Goal: Complete application form: Complete application form

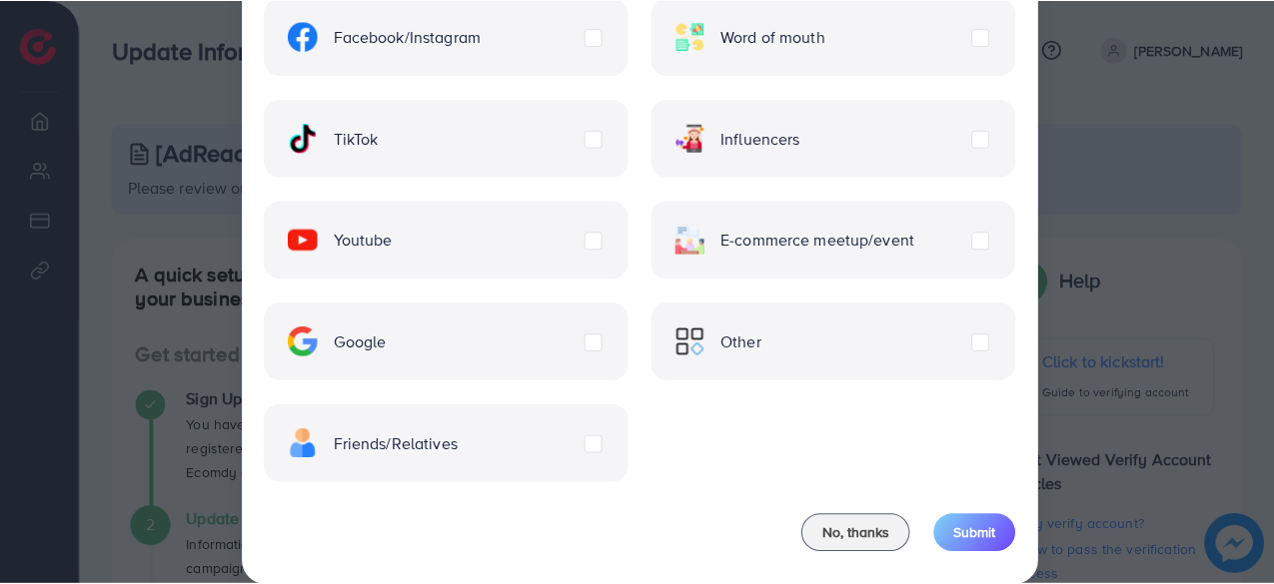
scroll to position [190, 0]
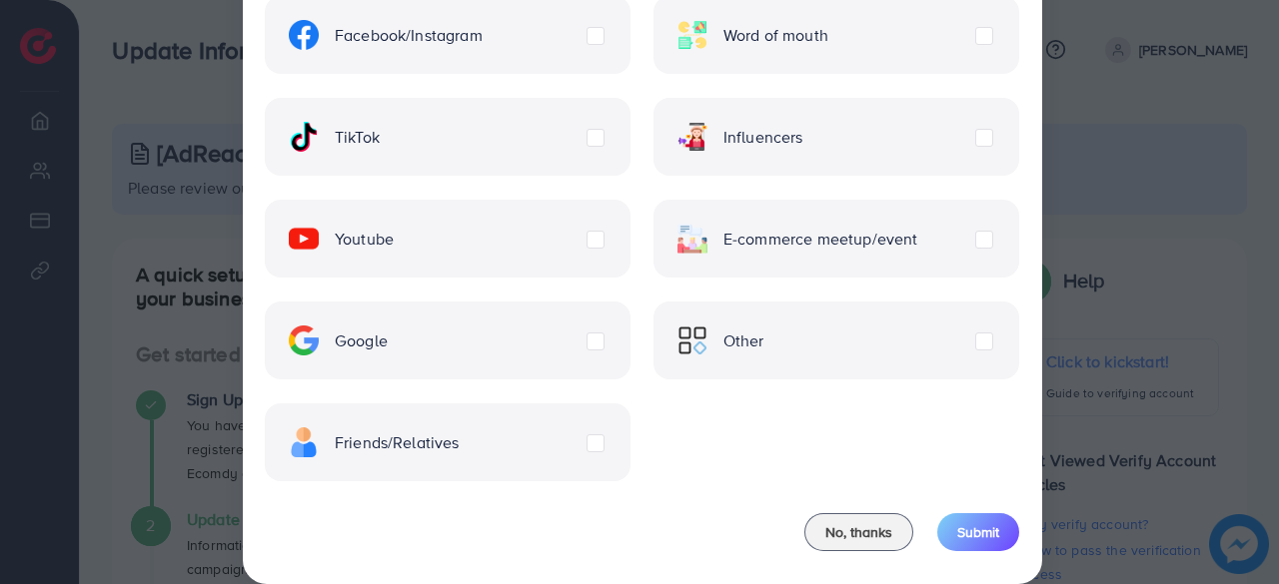
click at [460, 442] on label "Friends/Relatives" at bounding box center [374, 443] width 171 height 30
click at [985, 526] on span "Submit" at bounding box center [978, 533] width 42 height 20
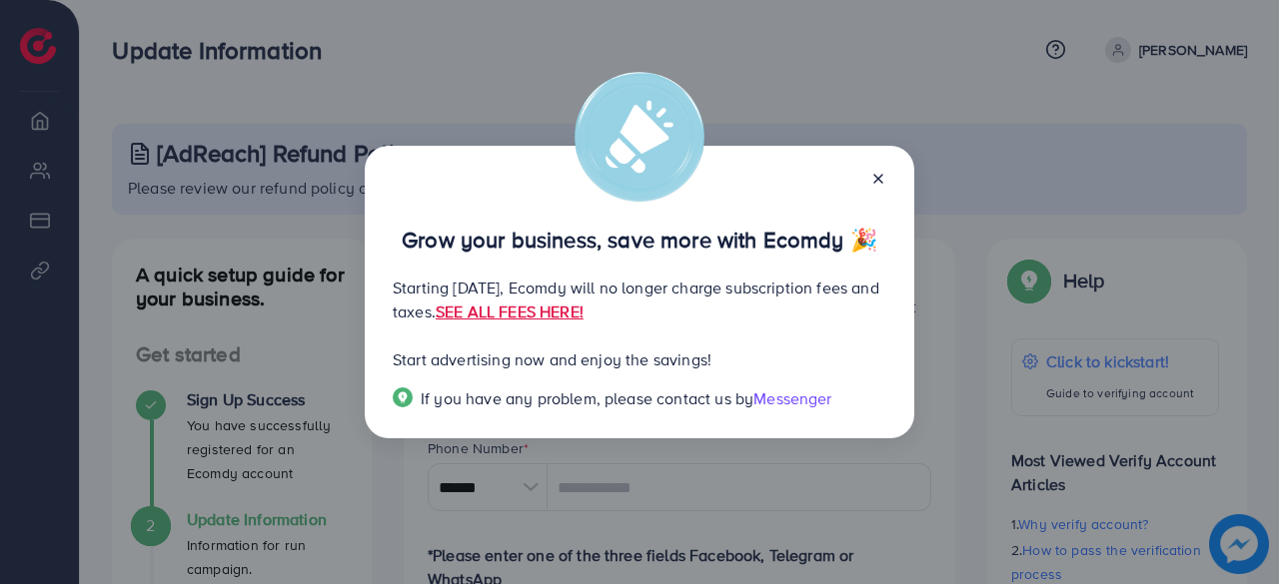
click at [803, 402] on span "Messenger" at bounding box center [792, 399] width 78 height 22
click at [876, 179] on icon at bounding box center [878, 179] width 16 height 16
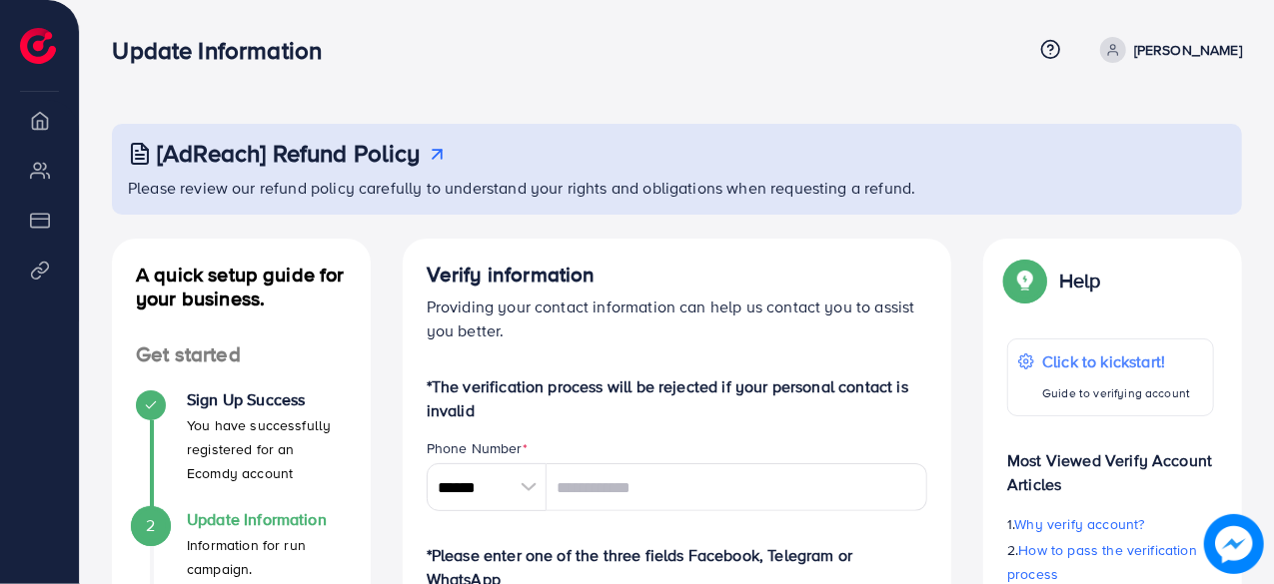
click at [160, 199] on p "Please review our refund policy carefully to understand your rights and obligat…" at bounding box center [679, 188] width 1102 height 24
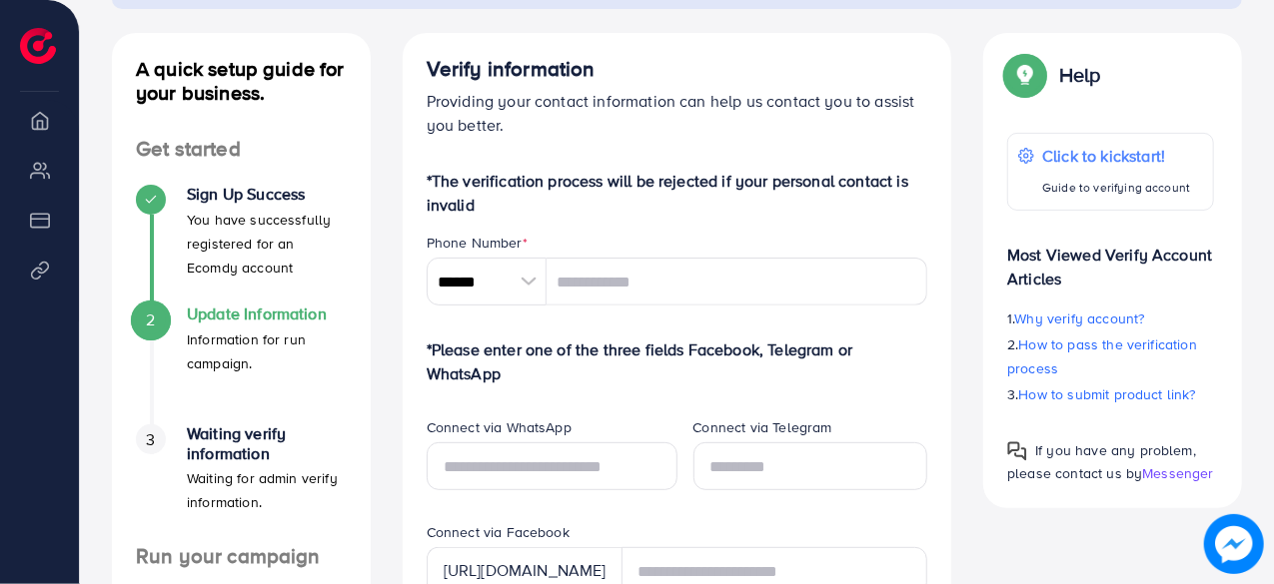
scroll to position [207, 0]
click at [115, 433] on li "3 Waiting verify information Waiting for admin verify information." at bounding box center [241, 484] width 259 height 120
click at [112, 418] on li "2 Update Information Information for run campaign." at bounding box center [241, 364] width 259 height 120
click at [116, 399] on li "2 Update Information Information for run campaign." at bounding box center [241, 364] width 259 height 120
click at [114, 384] on li "2 Update Information Information for run campaign." at bounding box center [241, 364] width 259 height 120
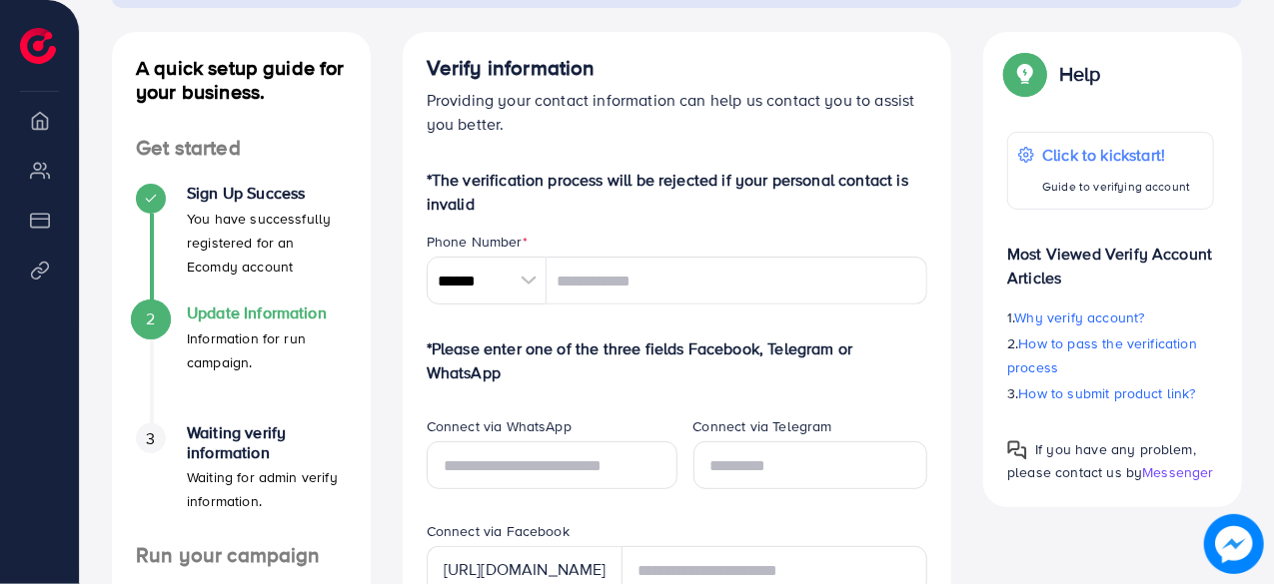
click at [116, 368] on li "2 Update Information Information for run campaign." at bounding box center [241, 364] width 259 height 120
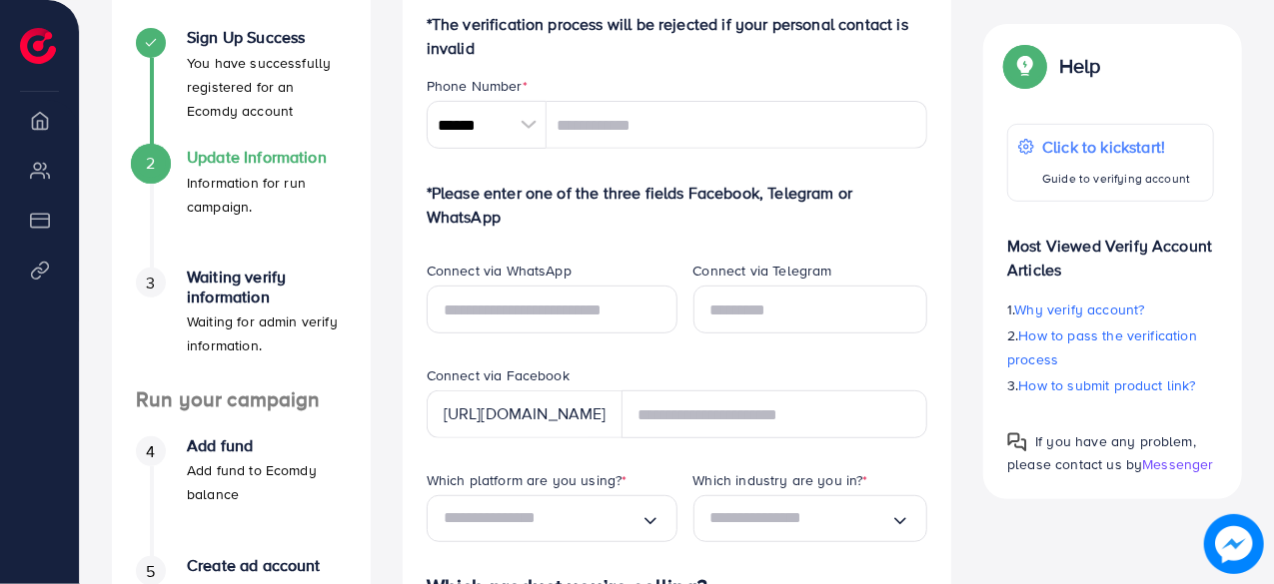
scroll to position [398, 0]
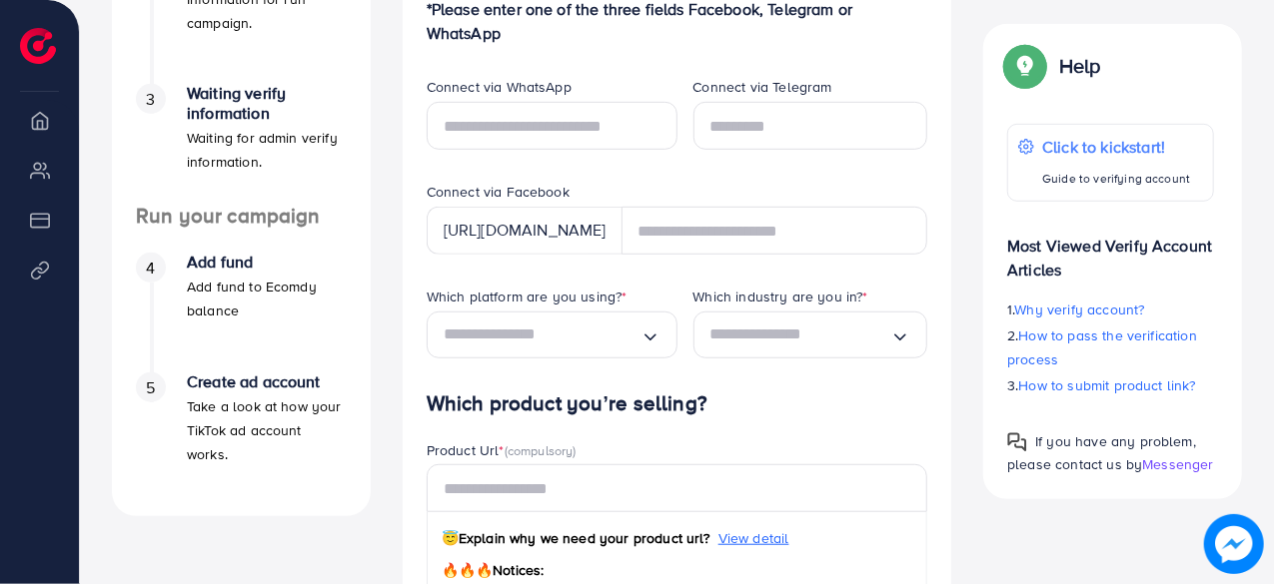
click at [138, 412] on div "5 Create ad account Take a look at how your TikTok ad account works." at bounding box center [241, 420] width 211 height 94
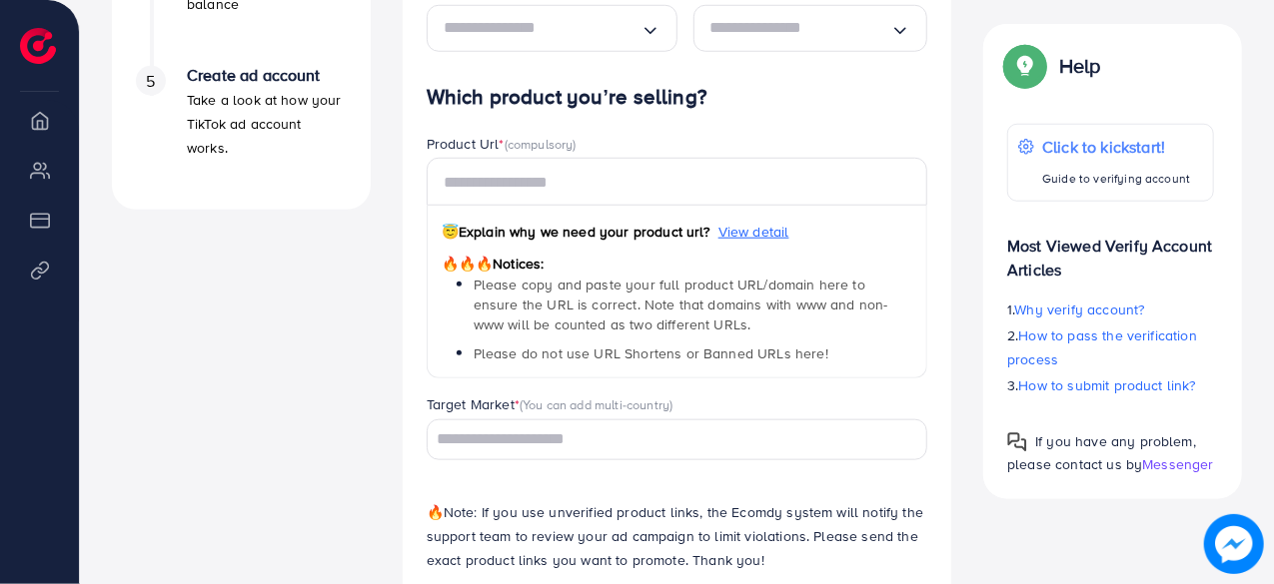
scroll to position [837, 0]
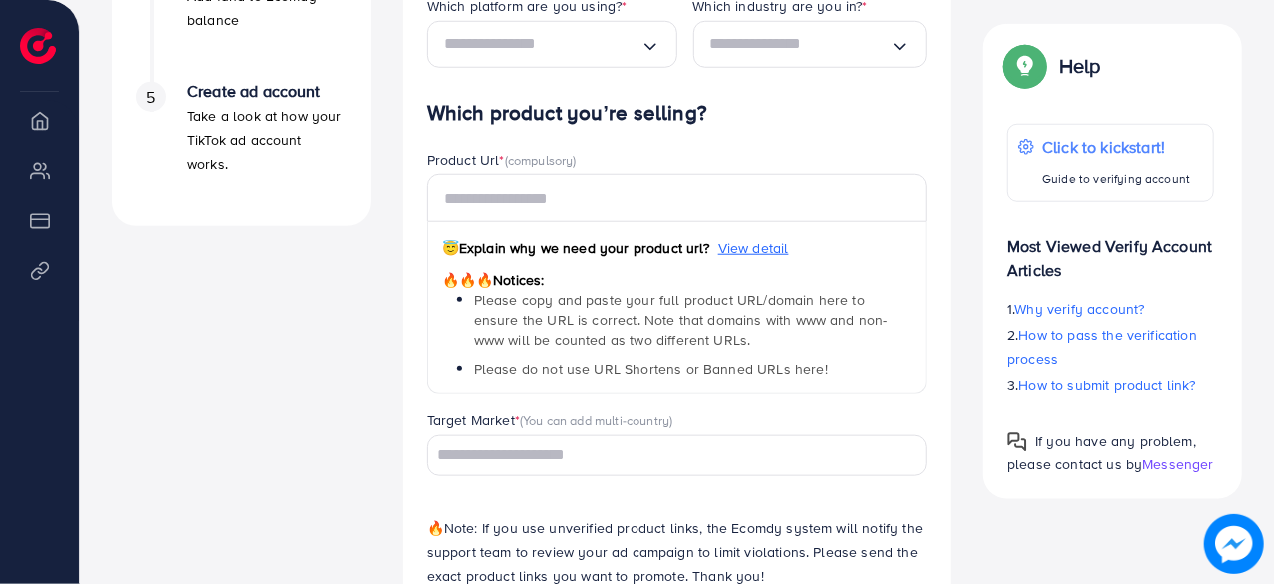
click at [160, 326] on div "A quick setup guide for your business. Get started Sign Up Success You have suc…" at bounding box center [241, 33] width 291 height 1263
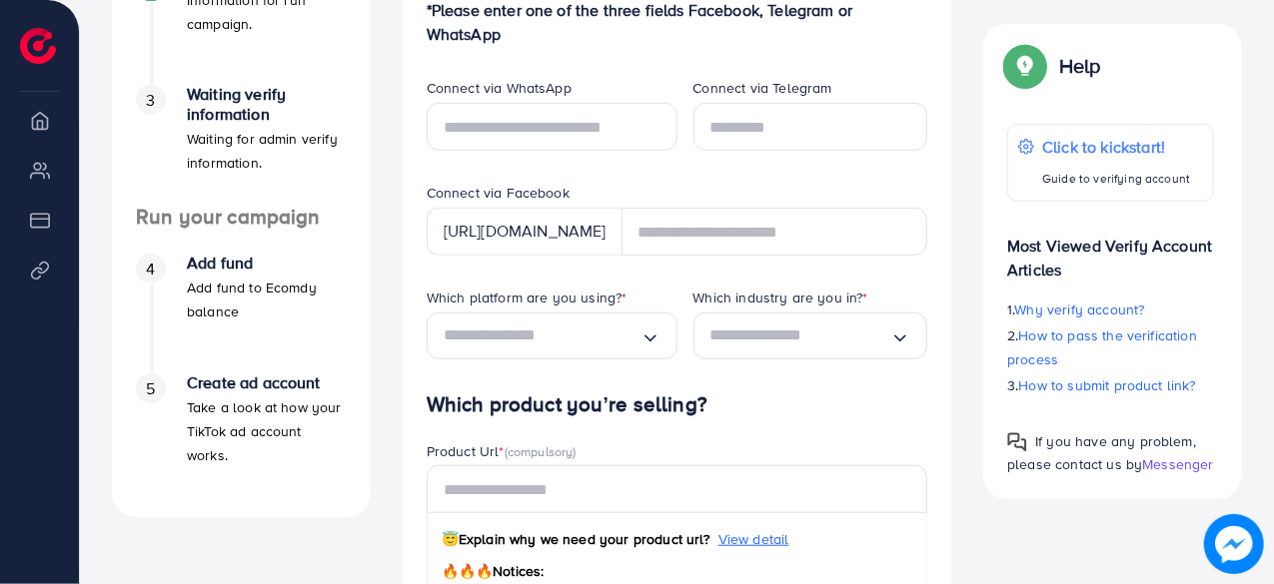
scroll to position [536, 0]
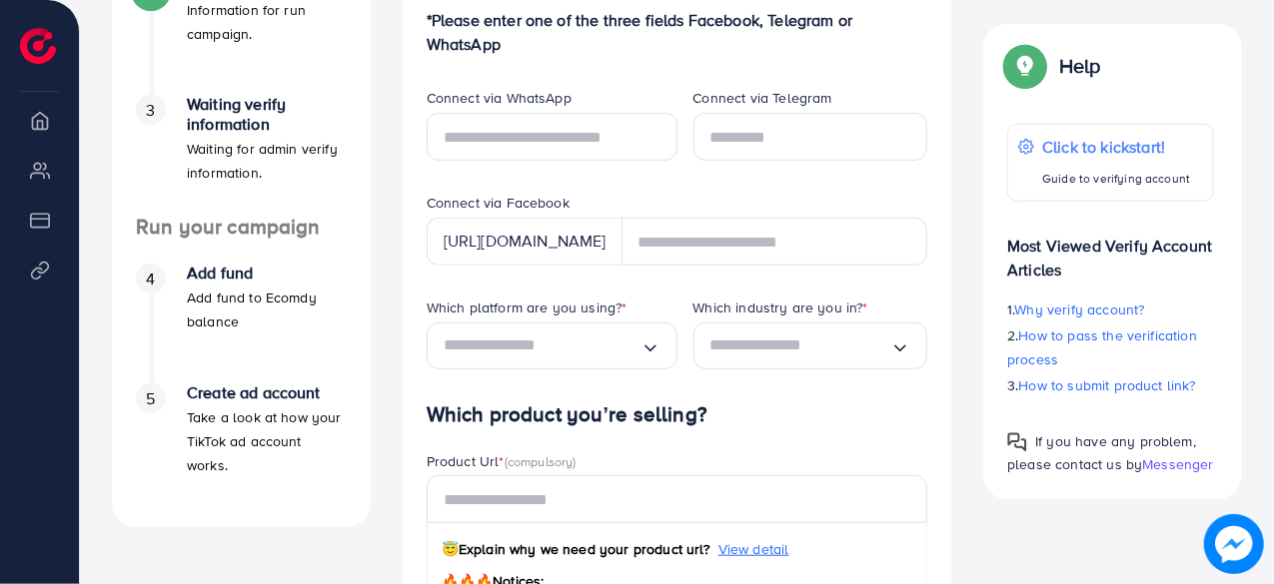
click at [170, 419] on div "5 Create ad account Take a look at how your TikTok ad account works." at bounding box center [241, 431] width 211 height 94
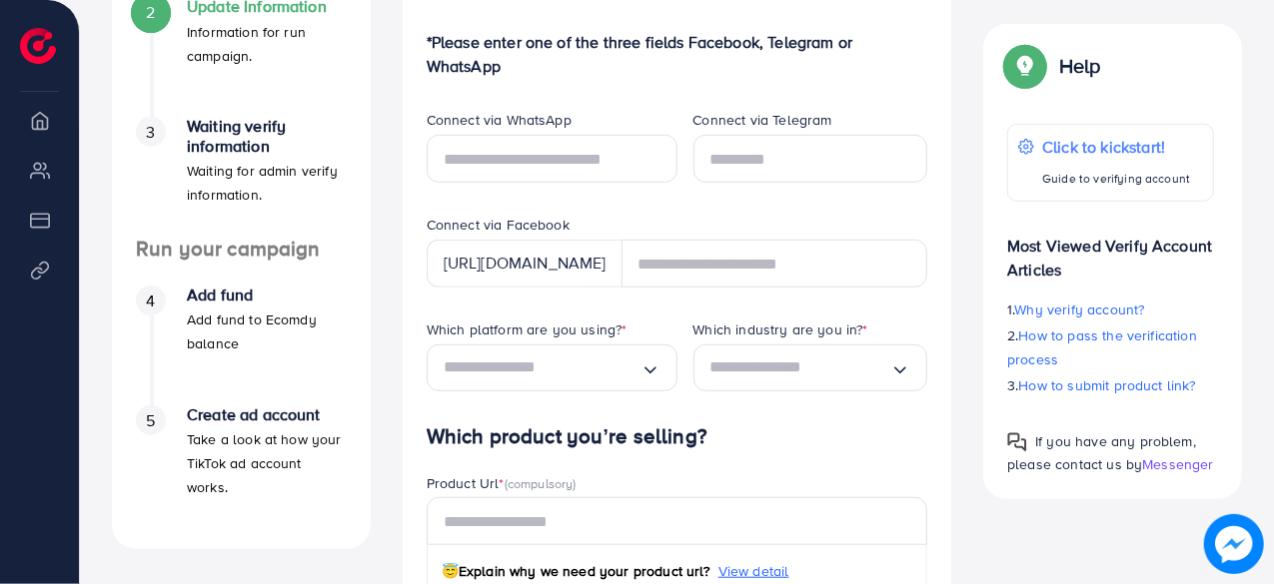
scroll to position [490, 0]
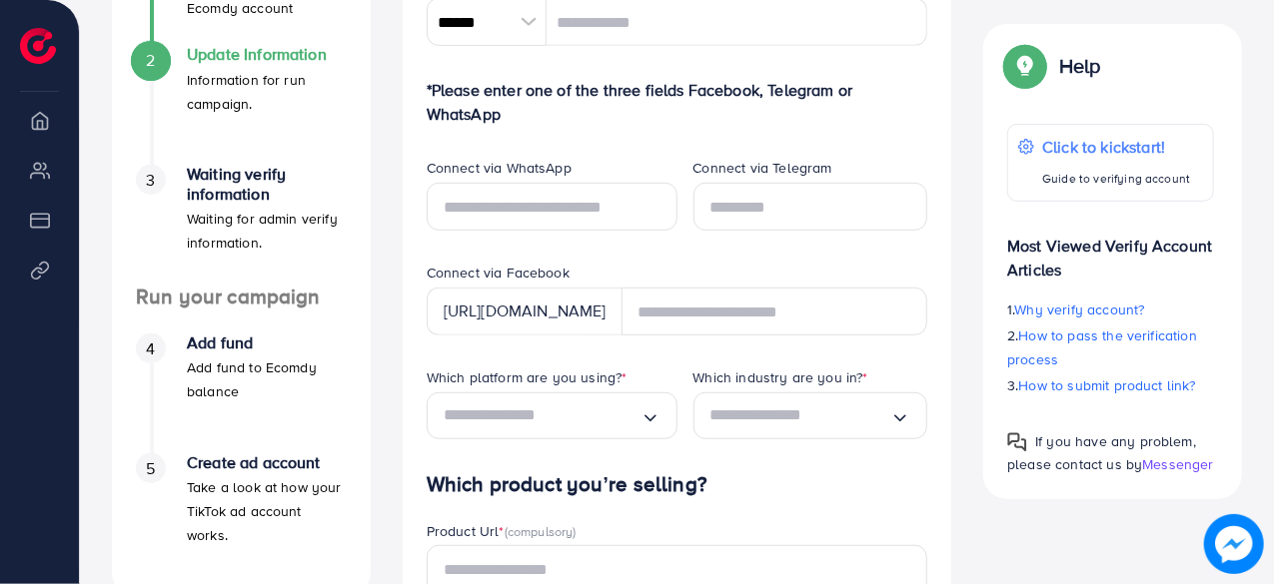
click at [134, 361] on li "4 Add fund Add fund to Ecomdy balance" at bounding box center [241, 394] width 259 height 120
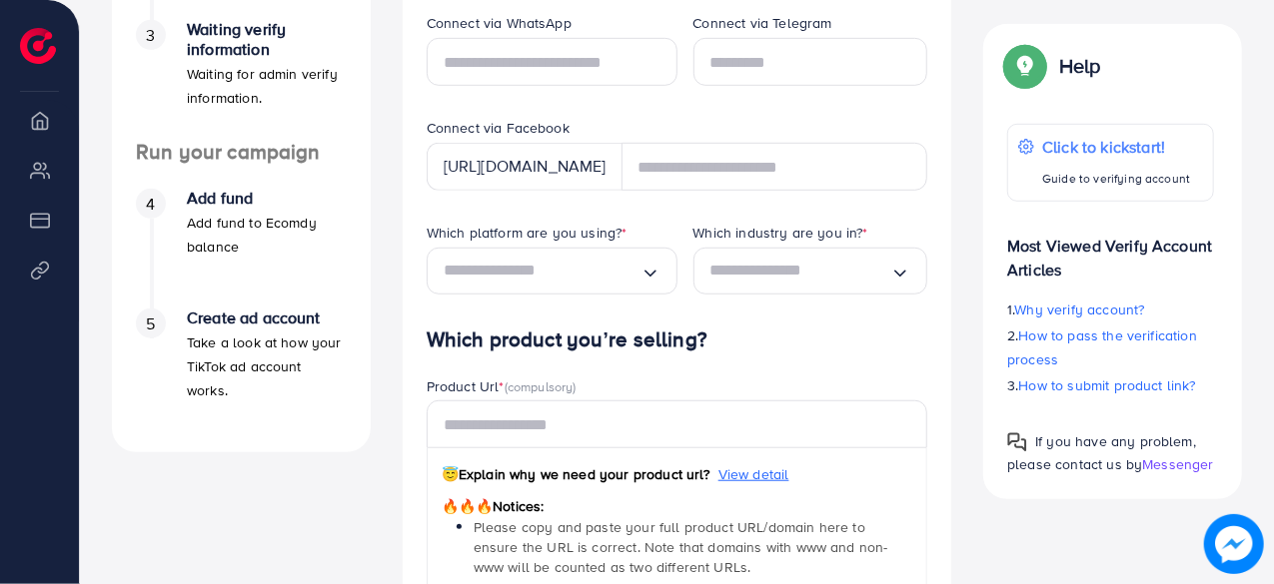
click at [138, 461] on div "A quick setup guide for your business. Get started Sign Up Success You have suc…" at bounding box center [241, 259] width 291 height 1263
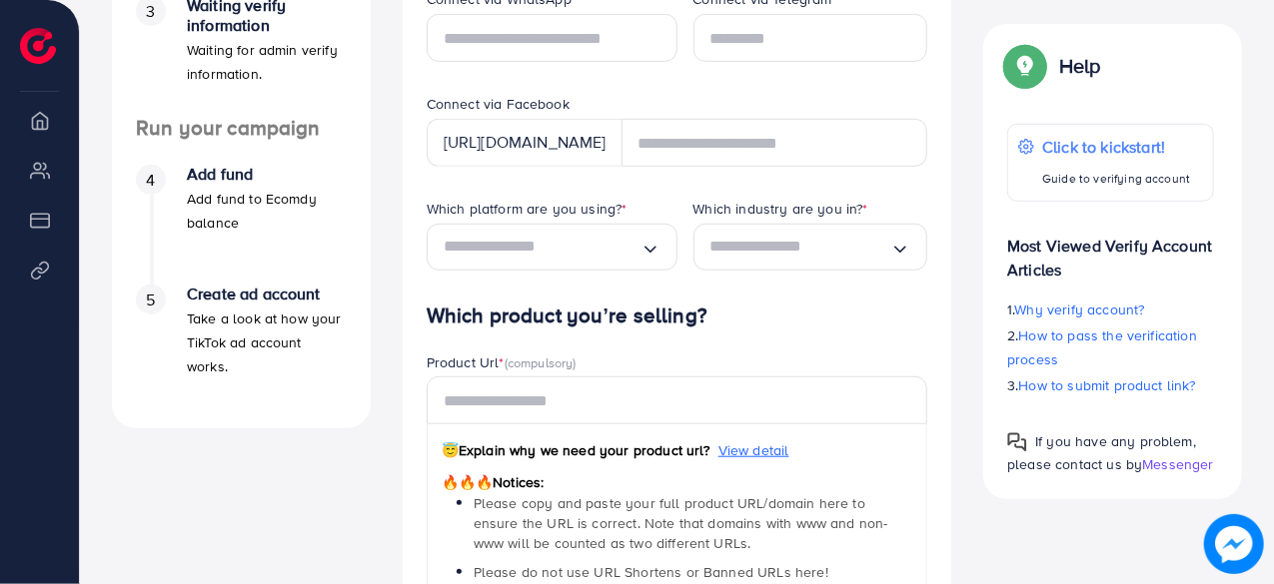
scroll to position [605, 0]
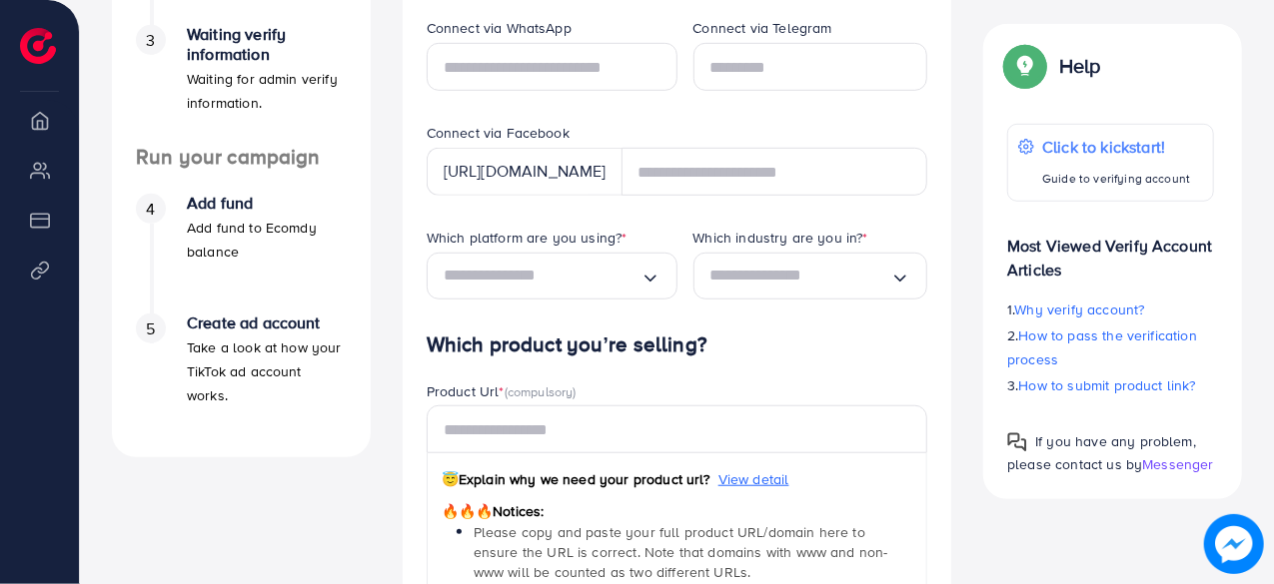
click at [109, 447] on div "A quick setup guide for your business. Get started Sign Up Success You have suc…" at bounding box center [241, 264] width 291 height 1263
click at [105, 466] on div "A quick setup guide for your business. Get started Sign Up Success You have suc…" at bounding box center [241, 264] width 291 height 1263
click at [38, 132] on li "Overview" at bounding box center [39, 120] width 79 height 40
click at [43, 194] on ul "Overview My ad accounts Payment Product Links" at bounding box center [39, 211] width 79 height 222
click at [41, 173] on li "My ad accounts" at bounding box center [39, 170] width 79 height 40
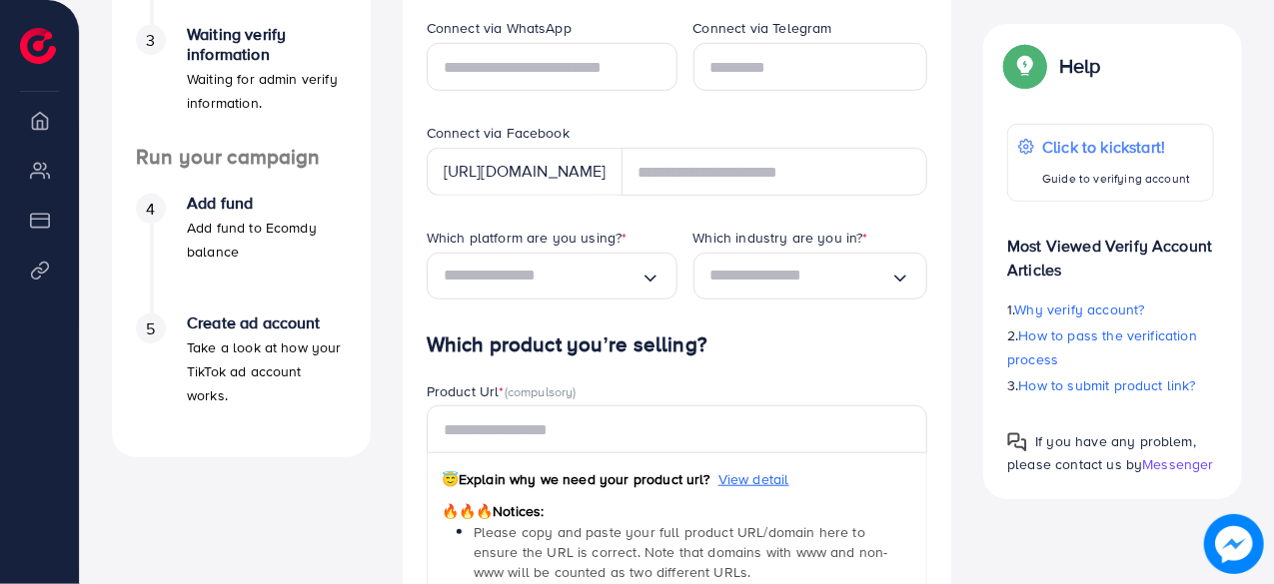
click at [35, 210] on li "Payment" at bounding box center [39, 220] width 79 height 40
click at [42, 272] on li "Product Links" at bounding box center [39, 270] width 79 height 40
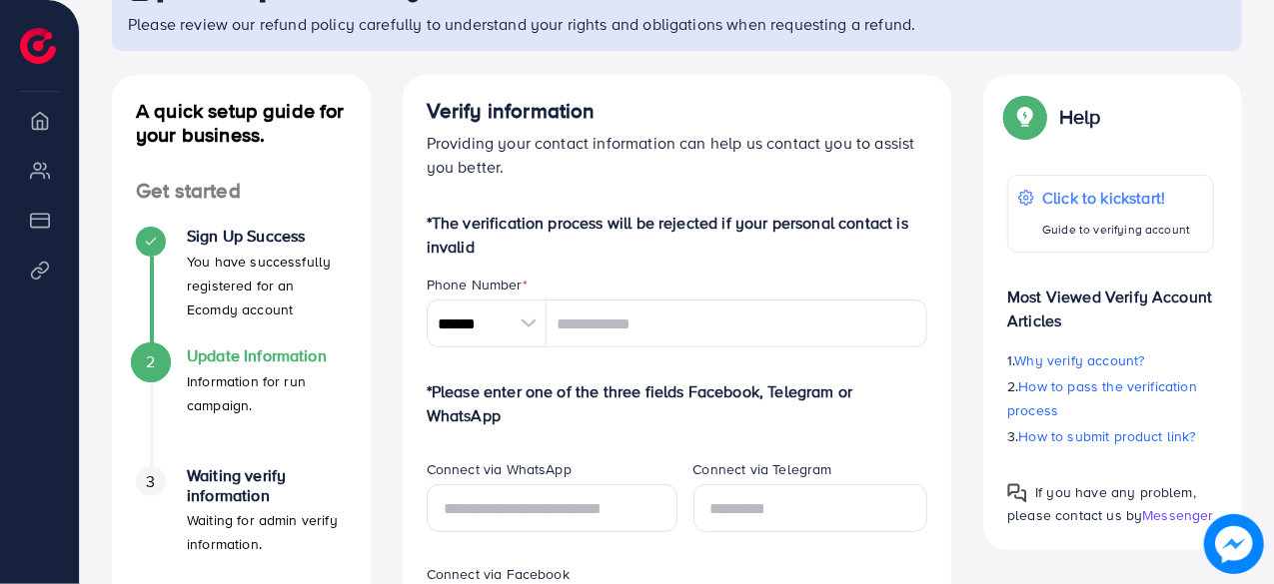
scroll to position [164, 0]
click at [518, 342] on div at bounding box center [529, 324] width 35 height 48
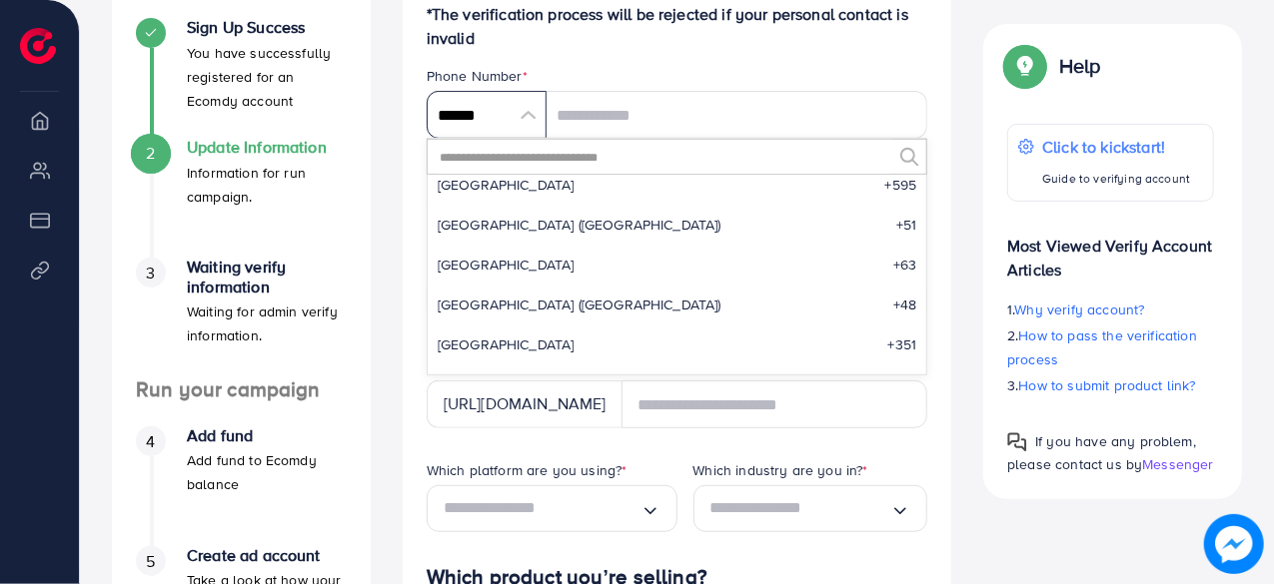
scroll to position [6670, 0]
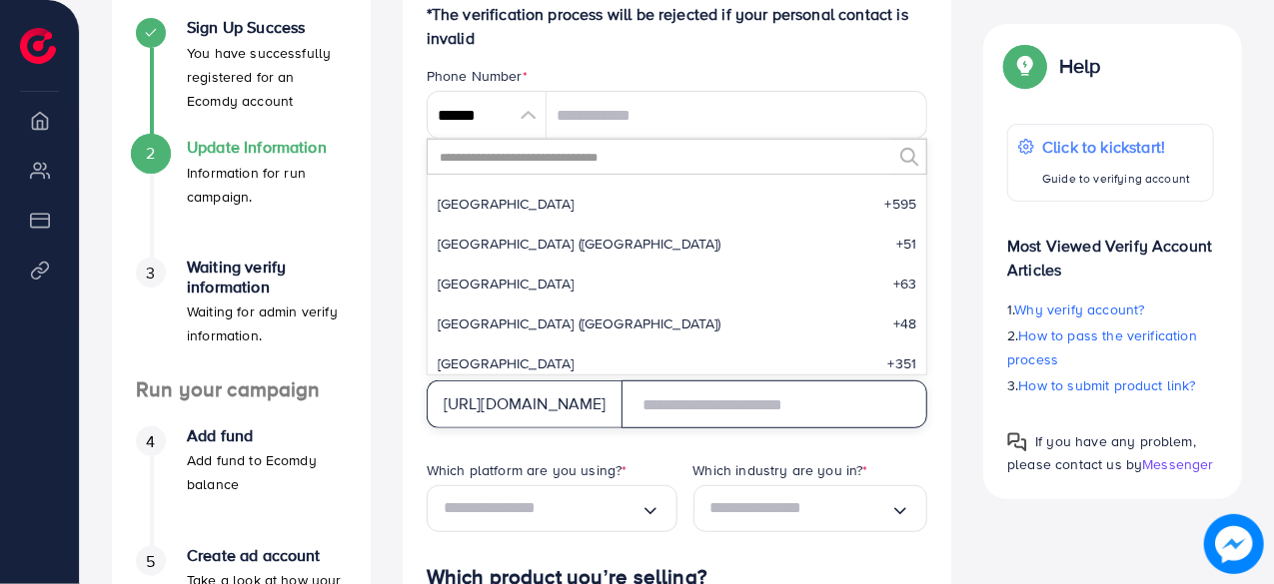
click at [800, 418] on input "text" at bounding box center [774, 405] width 307 height 48
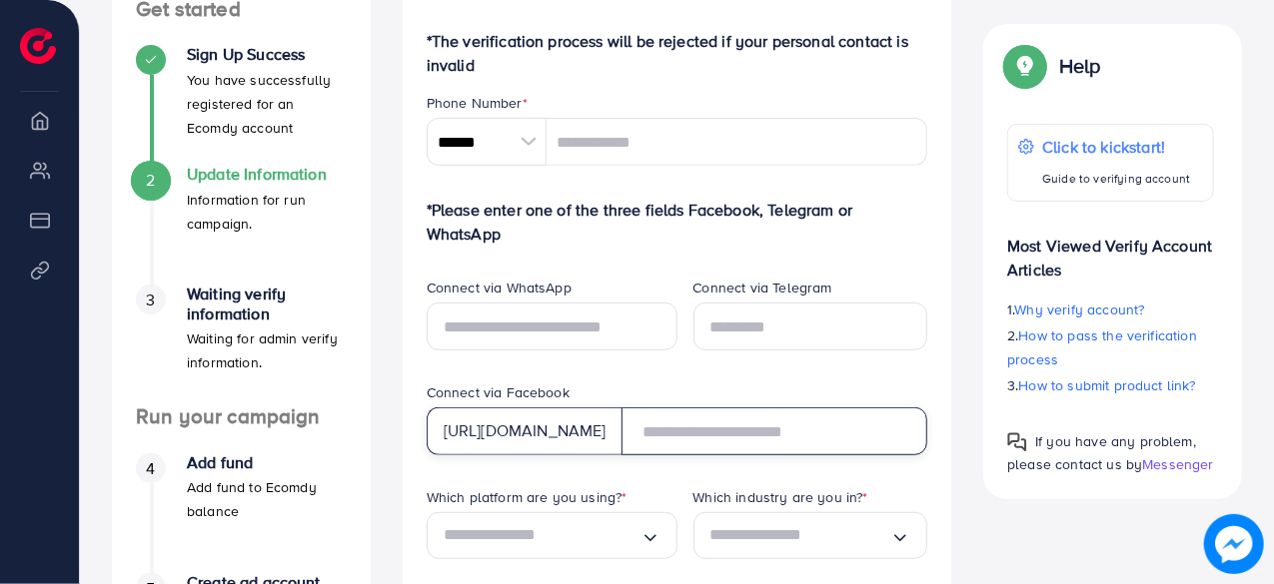
scroll to position [342, 0]
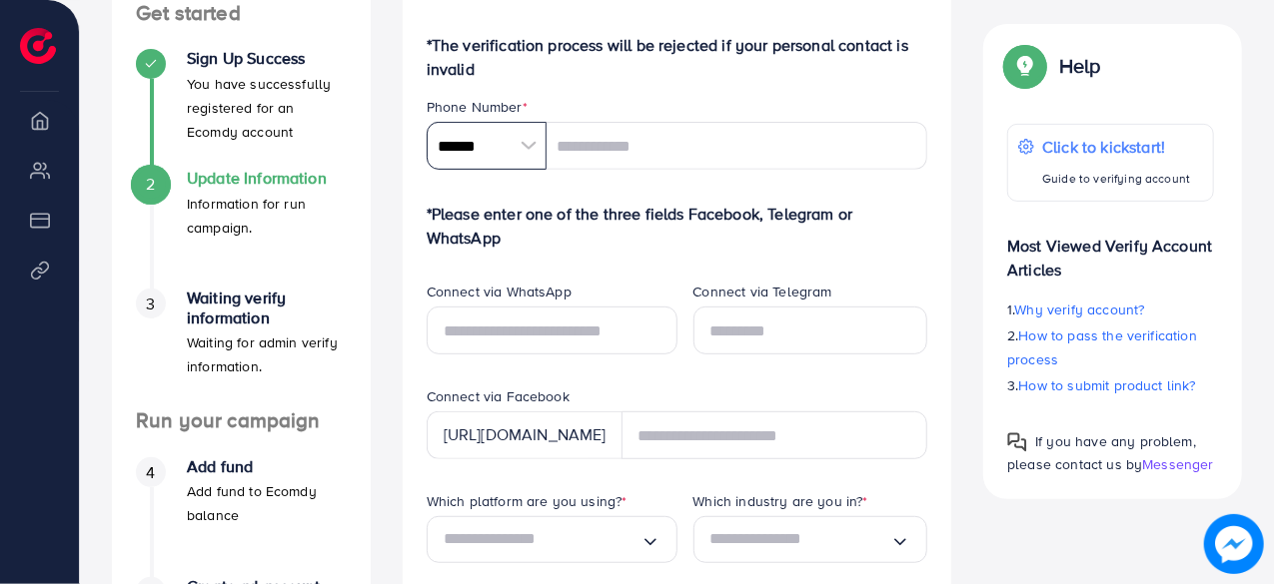
click at [502, 157] on input "******" at bounding box center [487, 146] width 120 height 48
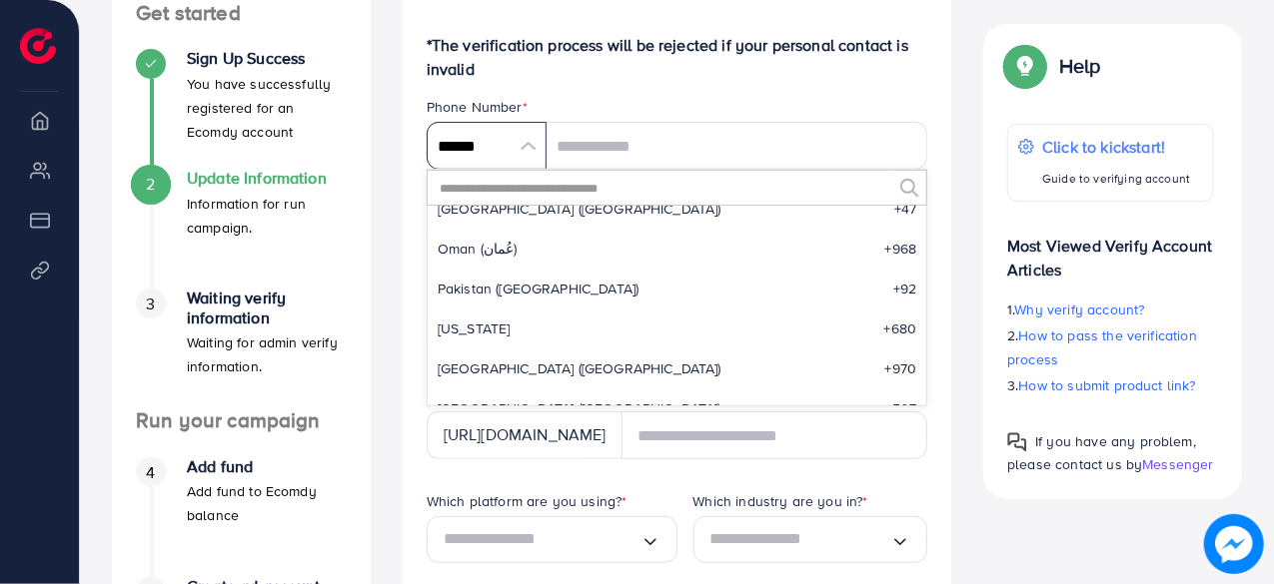
scroll to position [6379, 0]
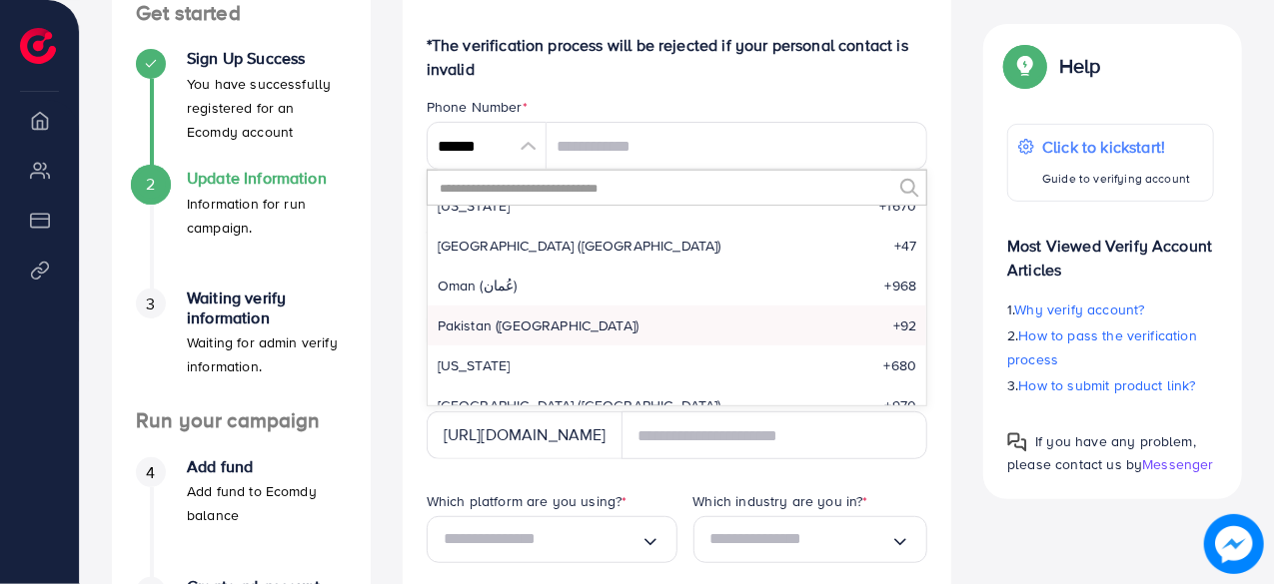
click at [564, 316] on li "Pakistan (‫[GEOGRAPHIC_DATA]‬‎) +92" at bounding box center [678, 326] width 500 height 40
type input "******"
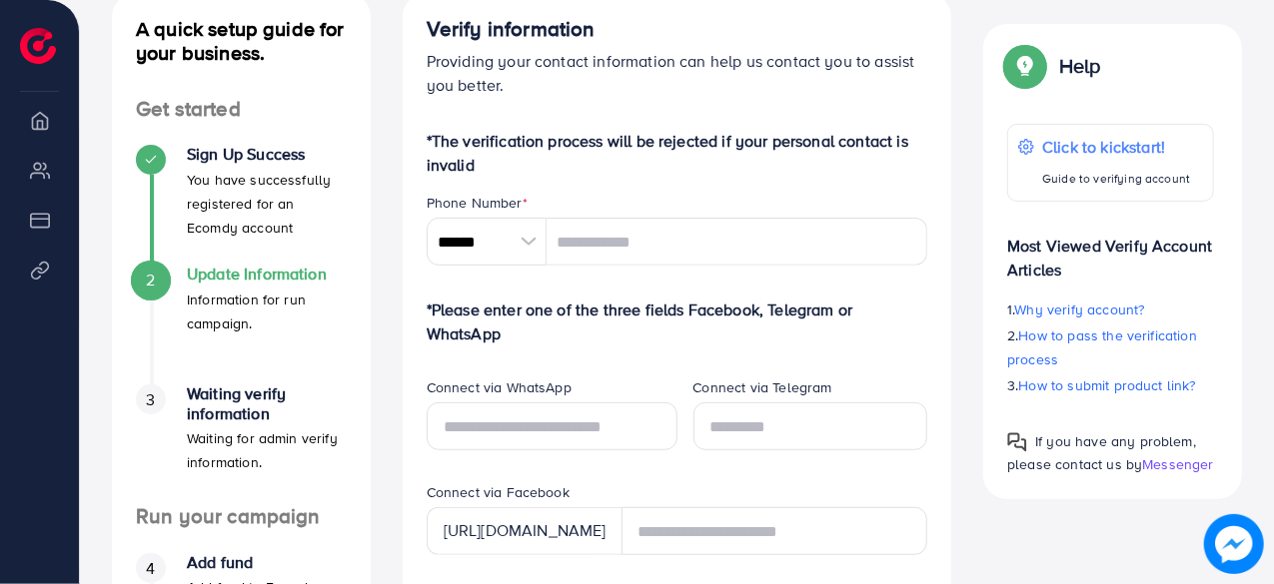
scroll to position [244, 0]
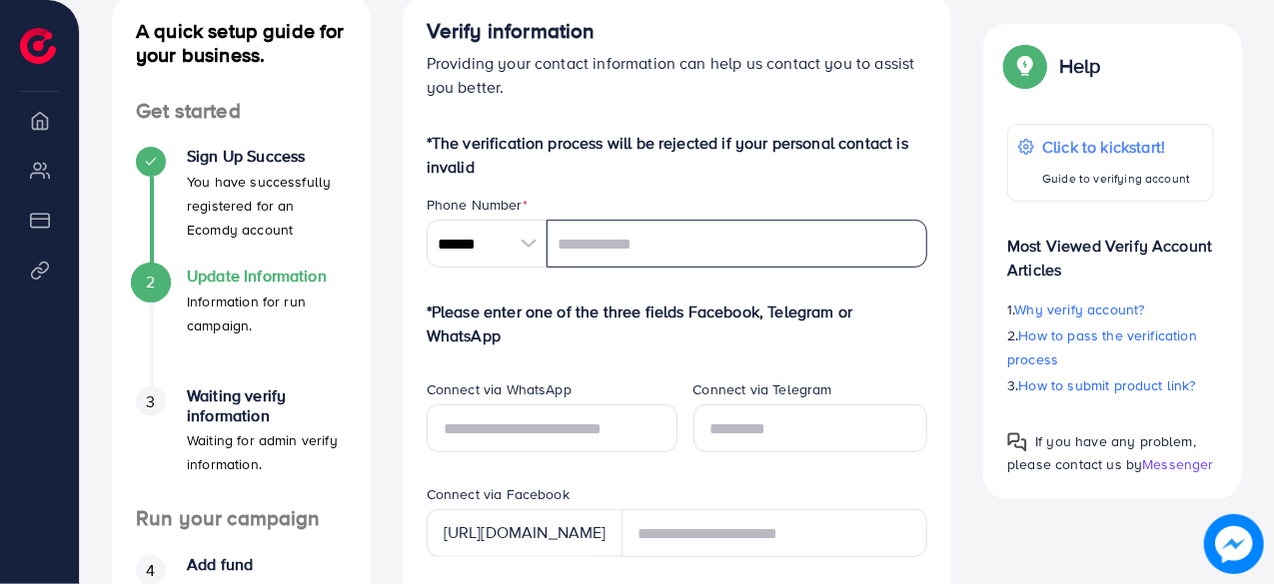
click at [722, 231] on input "tel" at bounding box center [738, 244] width 382 height 48
click at [791, 232] on input "tel" at bounding box center [738, 244] width 382 height 48
type input "*"
type input "**********"
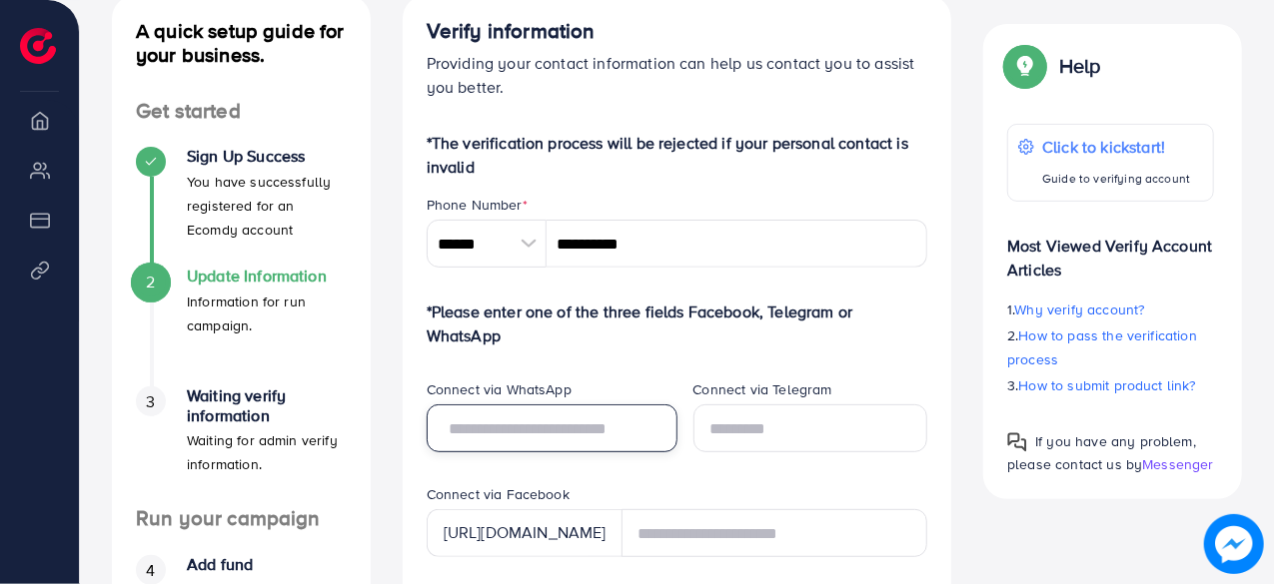
click at [619, 442] on input "text" at bounding box center [552, 429] width 251 height 48
type input "**********"
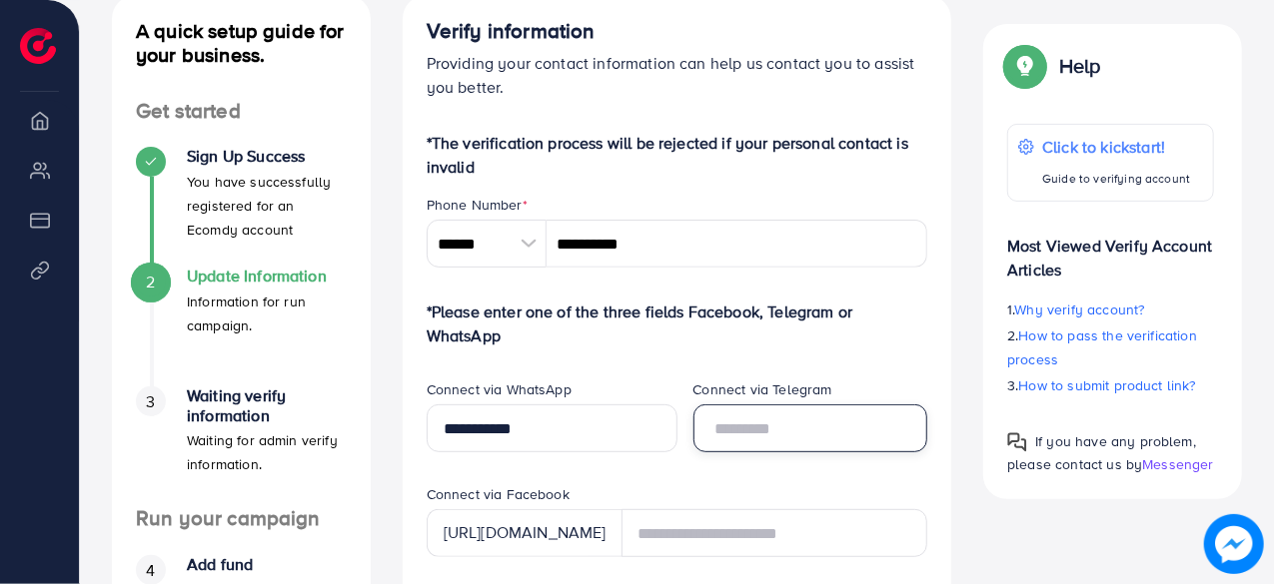
click at [817, 450] on input "text" at bounding box center [810, 429] width 235 height 48
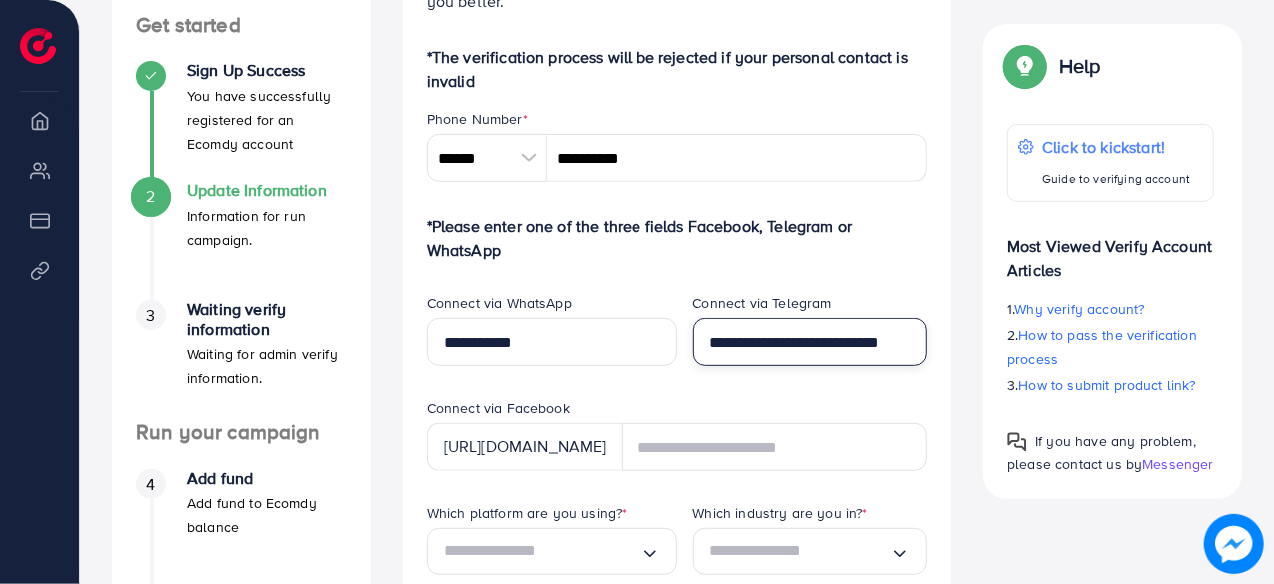
scroll to position [444, 0]
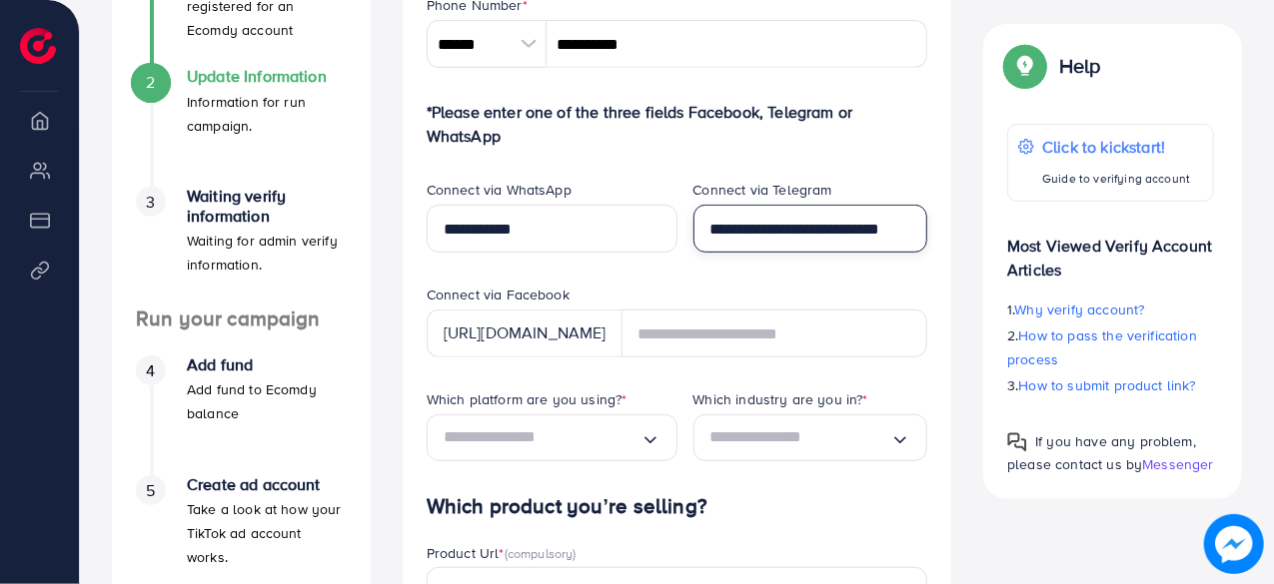
type input "**********"
click at [597, 335] on div "[URL][DOMAIN_NAME]" at bounding box center [525, 334] width 196 height 48
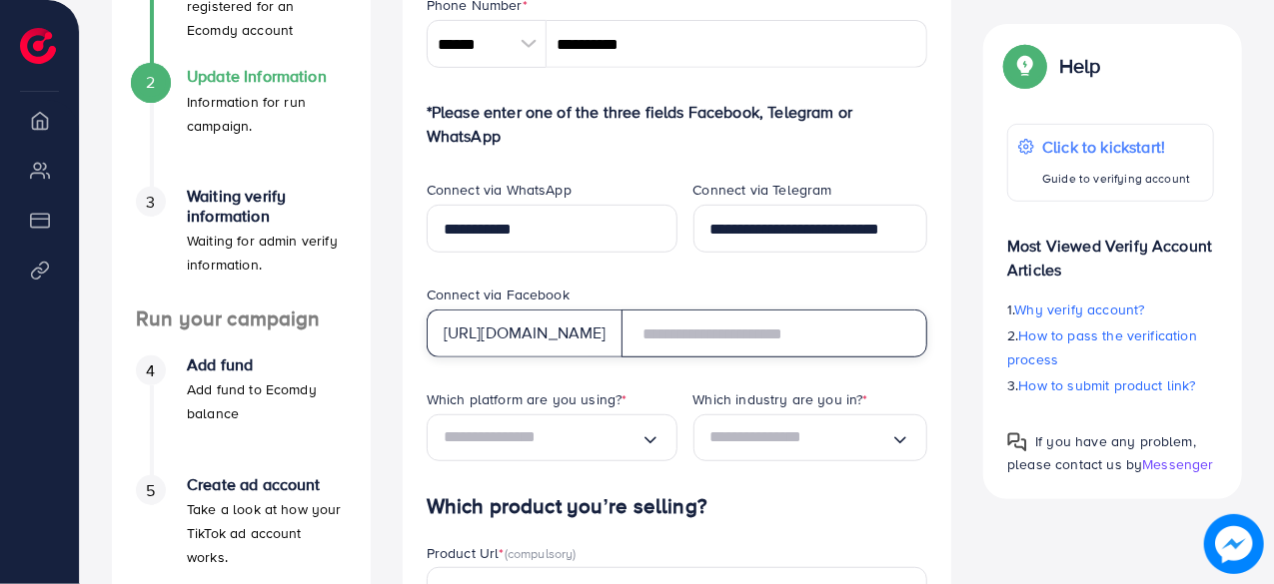
click at [815, 341] on input "text" at bounding box center [774, 334] width 307 height 48
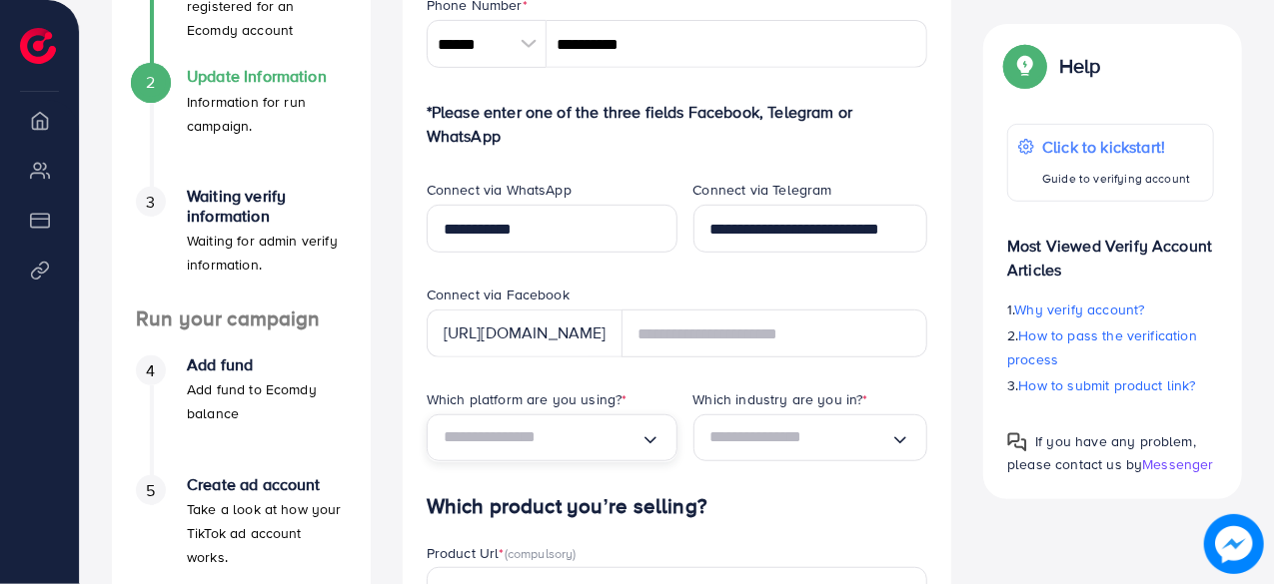
click at [607, 448] on input "Search for option" at bounding box center [542, 438] width 197 height 31
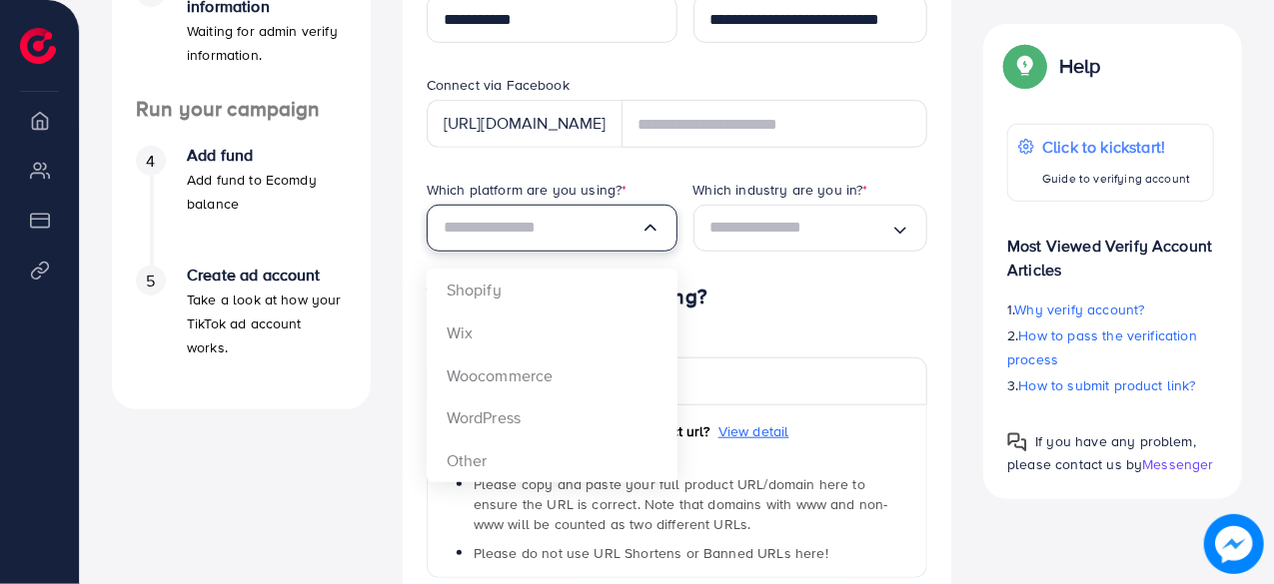
scroll to position [656, 0]
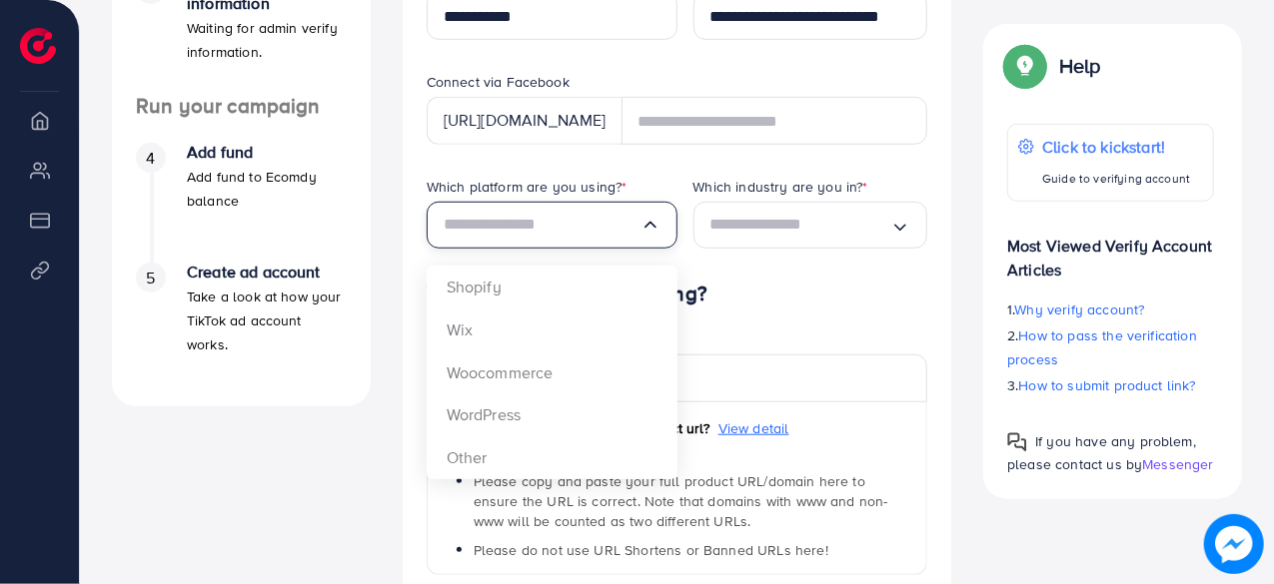
click at [583, 464] on form "*The verification process will be rejected if your personal contact is invalid …" at bounding box center [678, 269] width 502 height 1103
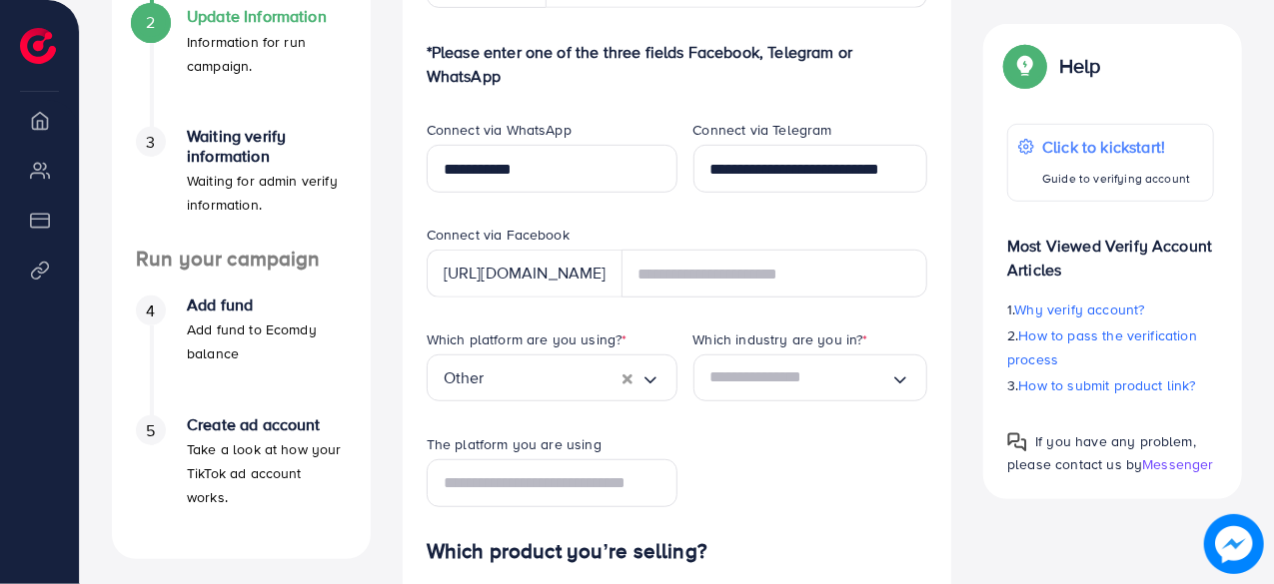
scroll to position [499, 0]
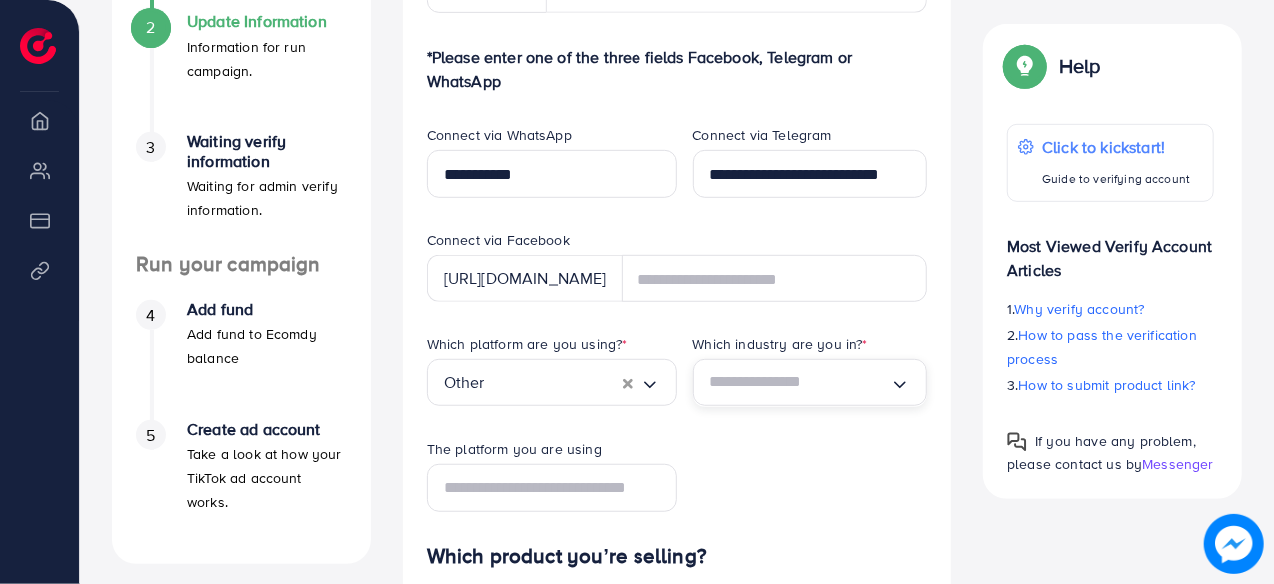
click at [861, 397] on input "Search for option" at bounding box center [800, 383] width 181 height 31
click at [781, 490] on div "Which platform are you using? * Other Loading... Which industry are you in? * L…" at bounding box center [678, 440] width 534 height 210
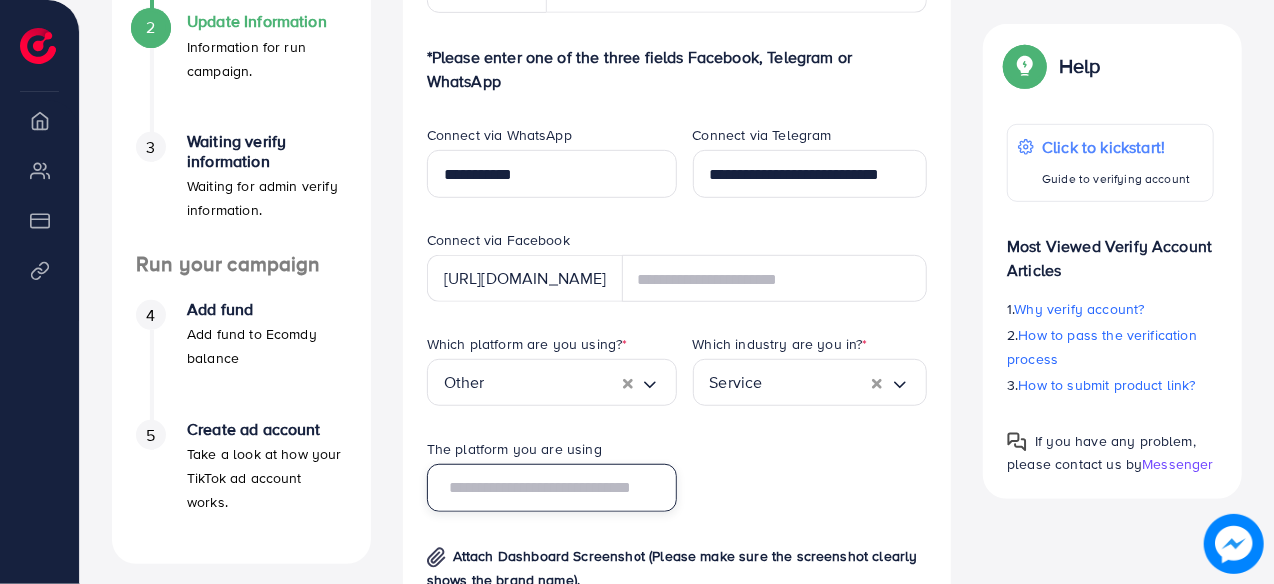
click at [630, 500] on input "text" at bounding box center [552, 489] width 251 height 48
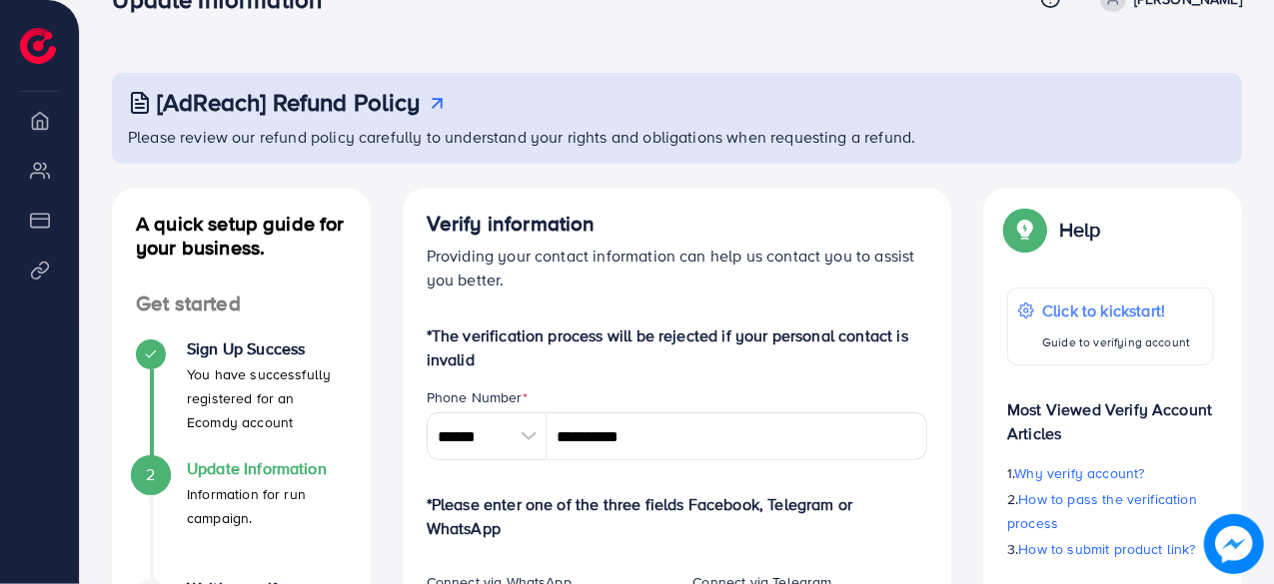
scroll to position [0, 0]
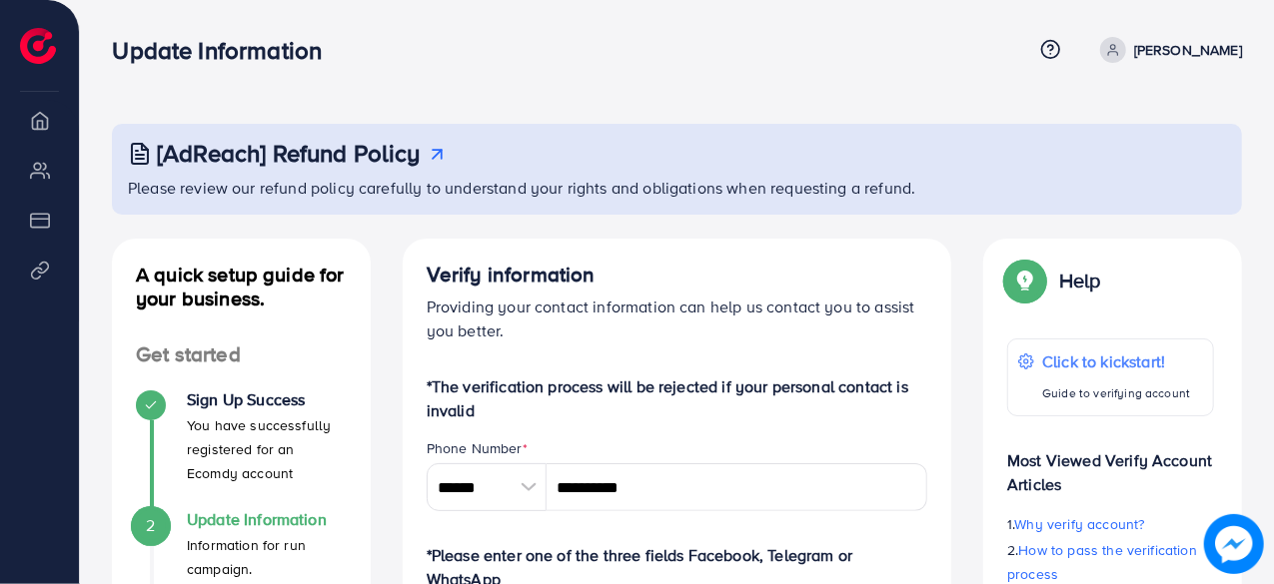
click at [1162, 41] on p "[PERSON_NAME]" at bounding box center [1188, 50] width 108 height 24
type input "*******"
click at [1118, 214] on div "[AdReach] Refund Policy Please review our refund policy carefully to understand…" at bounding box center [677, 169] width 1130 height 91
click at [1215, 52] on p "[PERSON_NAME]" at bounding box center [1188, 50] width 108 height 24
click at [1141, 212] on div "[AdReach] Refund Policy Please review our refund policy carefully to understand…" at bounding box center [677, 169] width 1130 height 91
